Goal: Feedback & Contribution: Leave review/rating

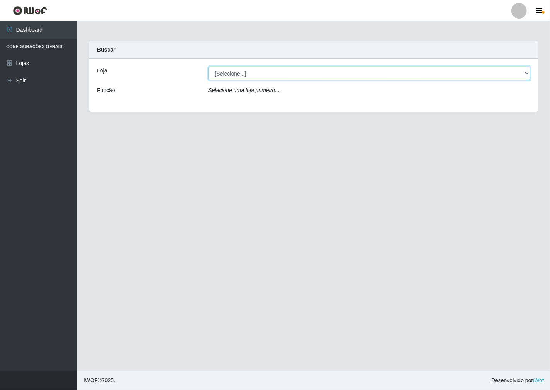
click at [528, 74] on select "[Selecione...] Minimercado Filezão" at bounding box center [370, 74] width 322 height 14
select select "204"
click at [209, 67] on select "[Selecione...] Minimercado Filezão" at bounding box center [370, 74] width 322 height 14
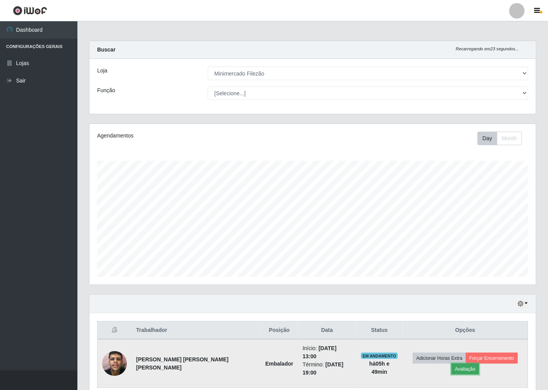
click at [479, 363] on button "Avaliação" at bounding box center [465, 368] width 27 height 11
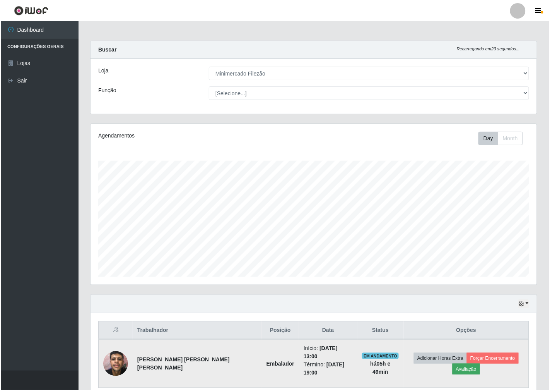
scroll to position [160, 442]
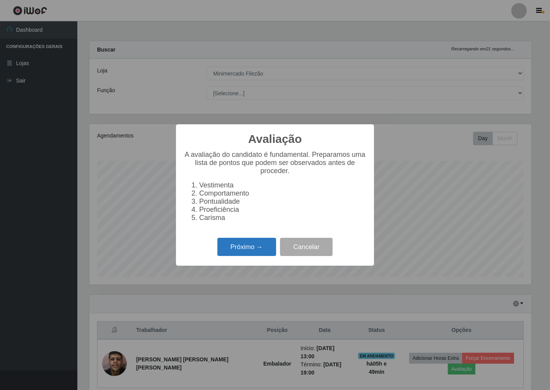
click at [235, 247] on button "Próximo →" at bounding box center [247, 247] width 59 height 18
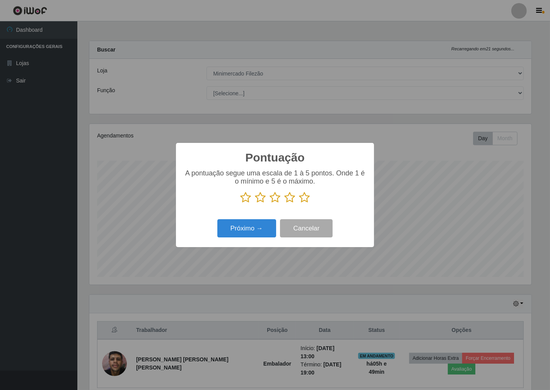
scroll to position [386915, 386633]
click at [245, 199] on icon at bounding box center [245, 198] width 11 height 12
click at [240, 203] on input "radio" at bounding box center [240, 203] width 0 height 0
click at [249, 230] on button "Próximo →" at bounding box center [247, 228] width 59 height 18
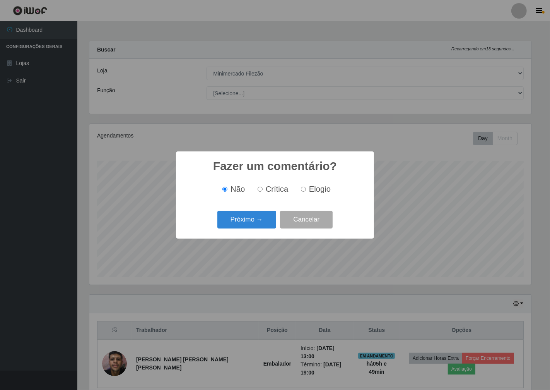
click at [260, 189] on input "Crítica" at bounding box center [260, 189] width 5 height 5
radio input "true"
click at [252, 225] on button "Próximo →" at bounding box center [247, 220] width 59 height 18
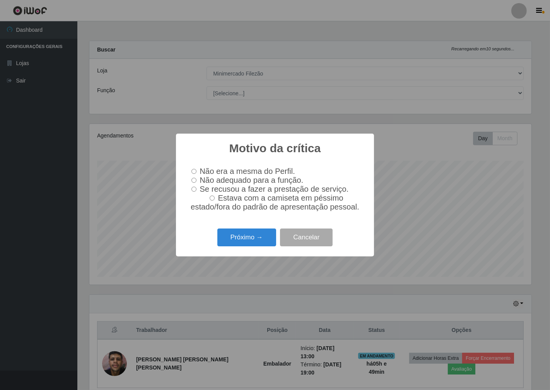
click at [194, 180] on input "Não adequado para a função." at bounding box center [194, 180] width 5 height 5
radio input "true"
click at [253, 238] on button "Próximo →" at bounding box center [247, 237] width 59 height 18
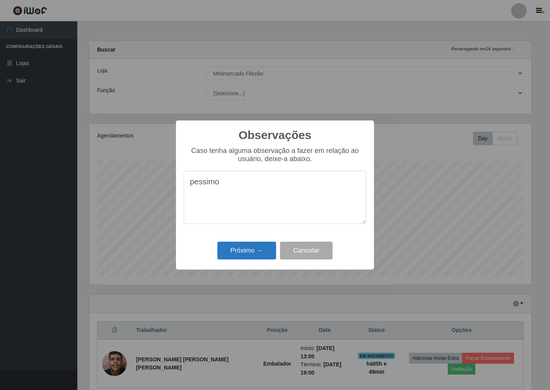
type textarea "pessimo"
click at [254, 254] on button "Próximo →" at bounding box center [247, 251] width 59 height 18
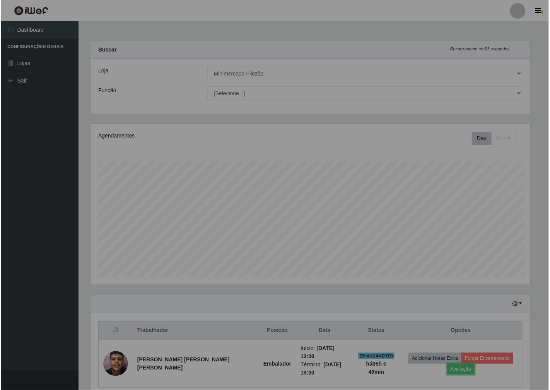
scroll to position [160, 447]
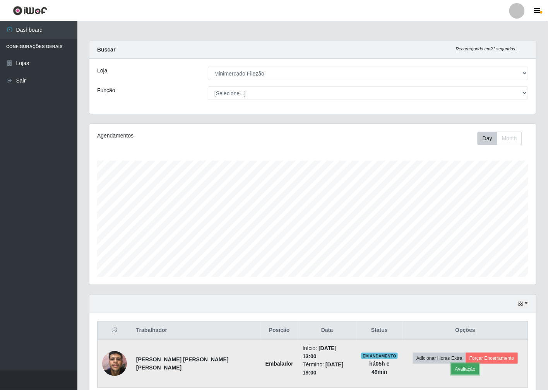
click at [479, 363] on button "Avaliação" at bounding box center [465, 368] width 27 height 11
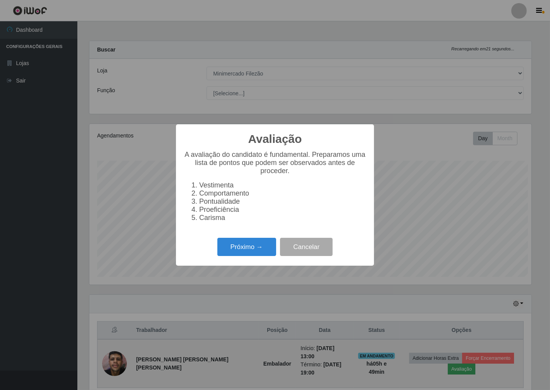
scroll to position [160, 442]
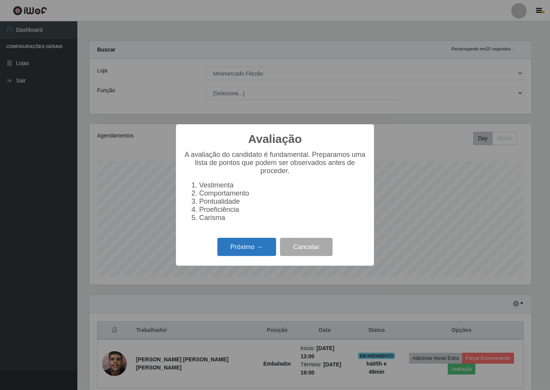
click at [242, 247] on button "Próximo →" at bounding box center [247, 247] width 59 height 18
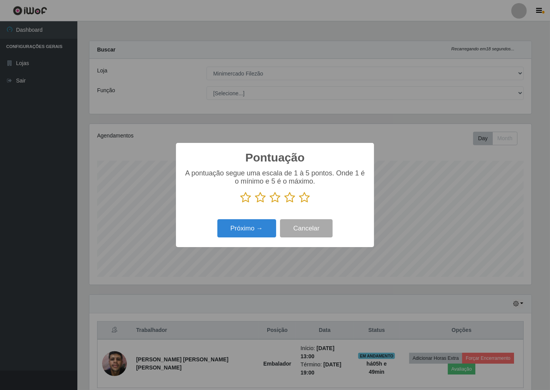
click at [246, 199] on icon at bounding box center [245, 198] width 11 height 12
click at [240, 203] on input "radio" at bounding box center [240, 203] width 0 height 0
click at [245, 229] on button "Próximo →" at bounding box center [247, 228] width 59 height 18
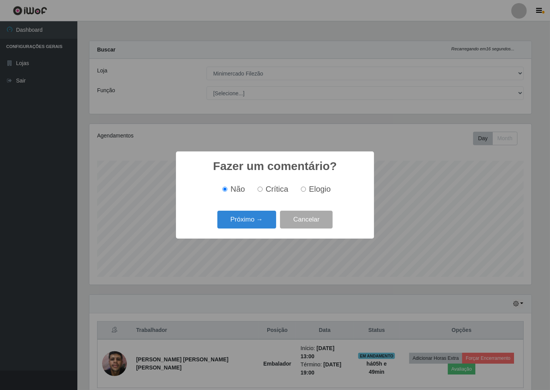
click at [260, 189] on input "Crítica" at bounding box center [260, 189] width 5 height 5
radio input "true"
click at [246, 221] on button "Próximo →" at bounding box center [247, 220] width 59 height 18
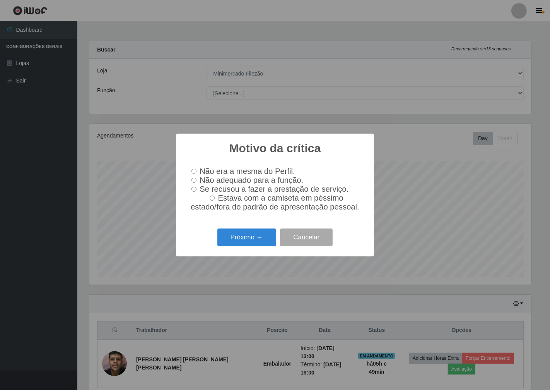
click at [194, 179] on input "Não adequado para a função." at bounding box center [194, 180] width 5 height 5
radio input "true"
click at [246, 240] on button "Próximo →" at bounding box center [247, 237] width 59 height 18
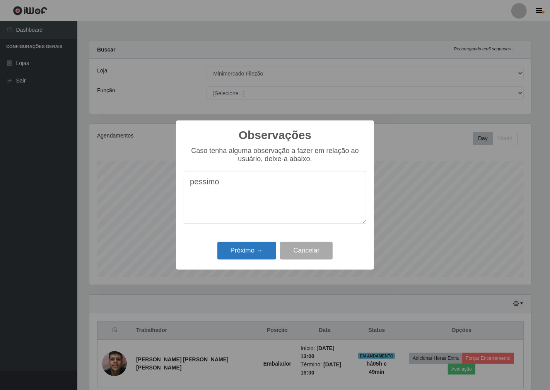
type textarea "pessimo"
click at [254, 247] on button "Próximo →" at bounding box center [247, 251] width 59 height 18
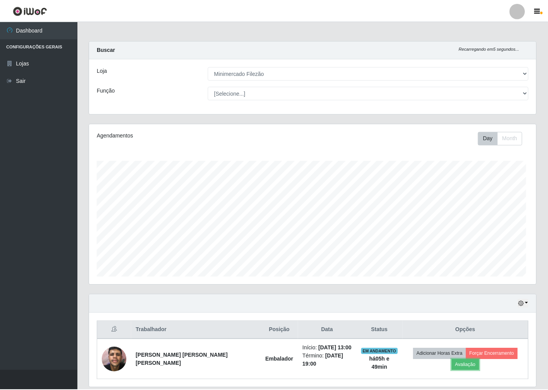
scroll to position [160, 447]
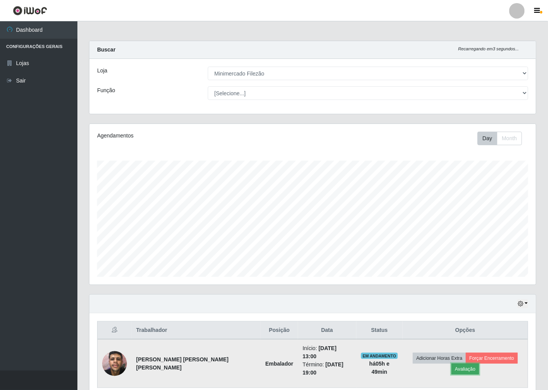
click at [479, 363] on button "Avaliação" at bounding box center [465, 368] width 27 height 11
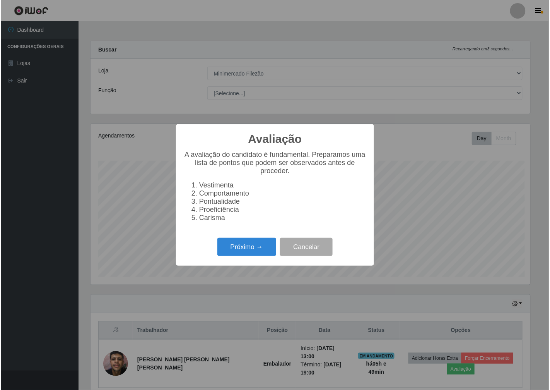
scroll to position [160, 442]
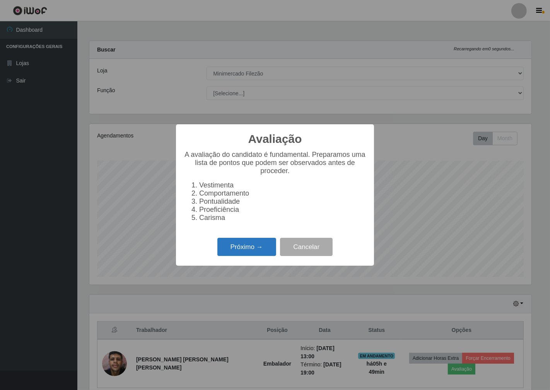
click at [237, 247] on button "Próximo →" at bounding box center [247, 247] width 59 height 18
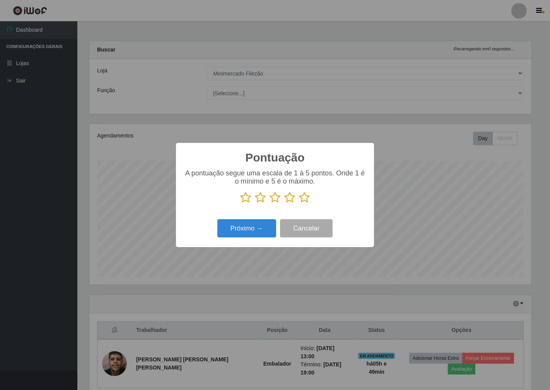
scroll to position [386915, 386633]
click at [246, 197] on icon at bounding box center [245, 198] width 11 height 12
click at [240, 203] on input "radio" at bounding box center [240, 203] width 0 height 0
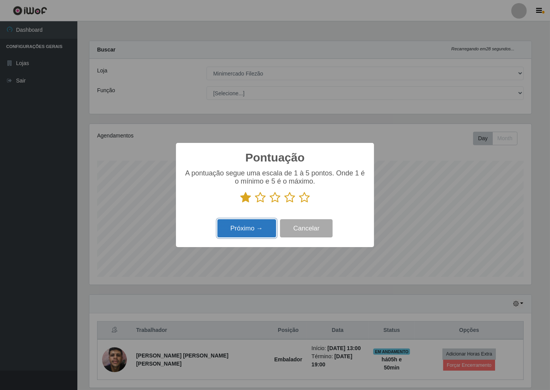
click at [247, 229] on button "Próximo →" at bounding box center [247, 228] width 59 height 18
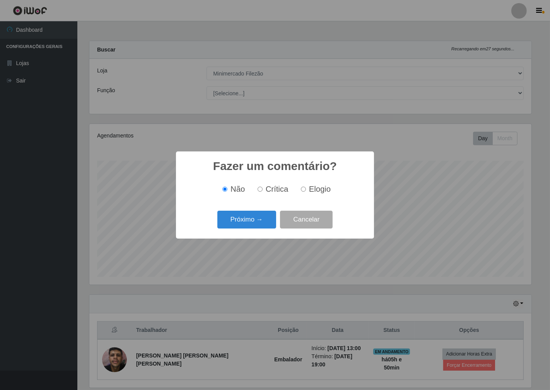
click at [262, 188] on input "Crítica" at bounding box center [260, 189] width 5 height 5
radio input "true"
click at [258, 221] on button "Próximo →" at bounding box center [247, 220] width 59 height 18
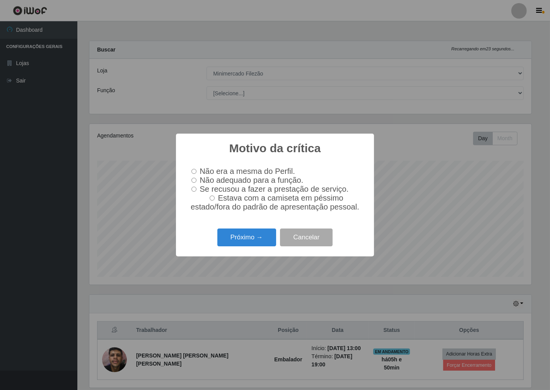
click at [193, 178] on input "Não adequado para a função." at bounding box center [194, 180] width 5 height 5
radio input "true"
click at [245, 241] on button "Próximo →" at bounding box center [247, 237] width 59 height 18
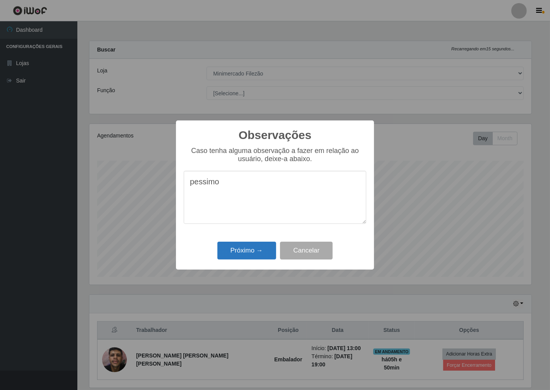
type textarea "pessimo"
click at [250, 248] on button "Próximo →" at bounding box center [247, 251] width 59 height 18
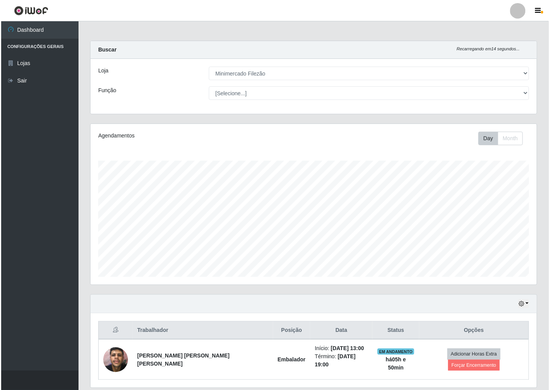
scroll to position [160, 447]
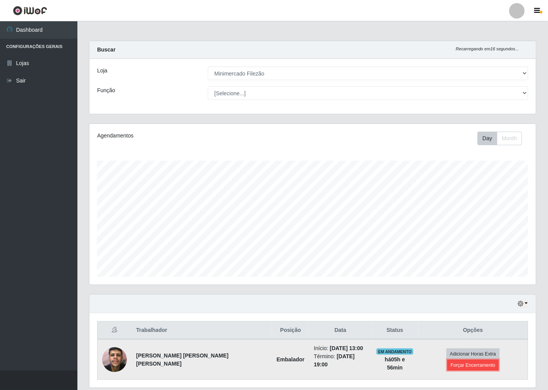
click at [499, 360] on button "Forçar Encerramento" at bounding box center [473, 365] width 52 height 11
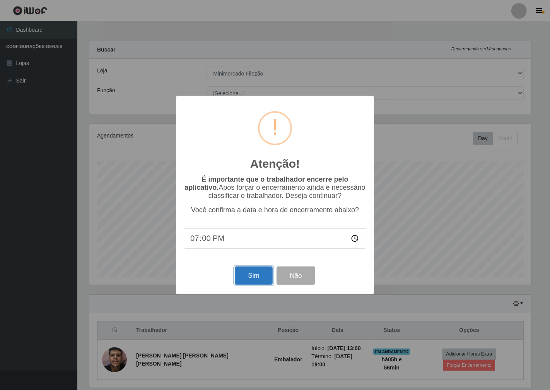
click at [248, 274] on button "Sim" at bounding box center [254, 275] width 38 height 18
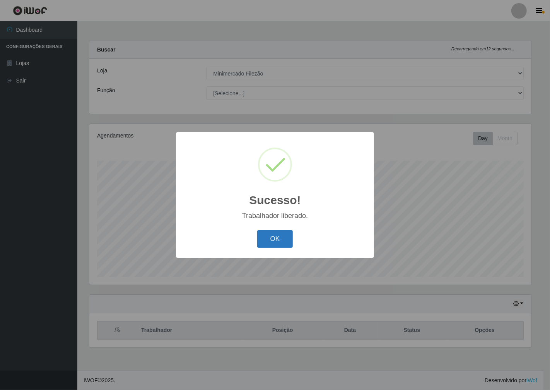
click at [280, 238] on button "OK" at bounding box center [275, 239] width 36 height 18
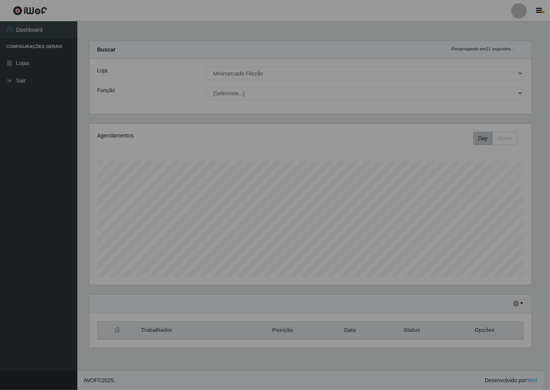
scroll to position [160, 449]
